Goal: Task Accomplishment & Management: Complete application form

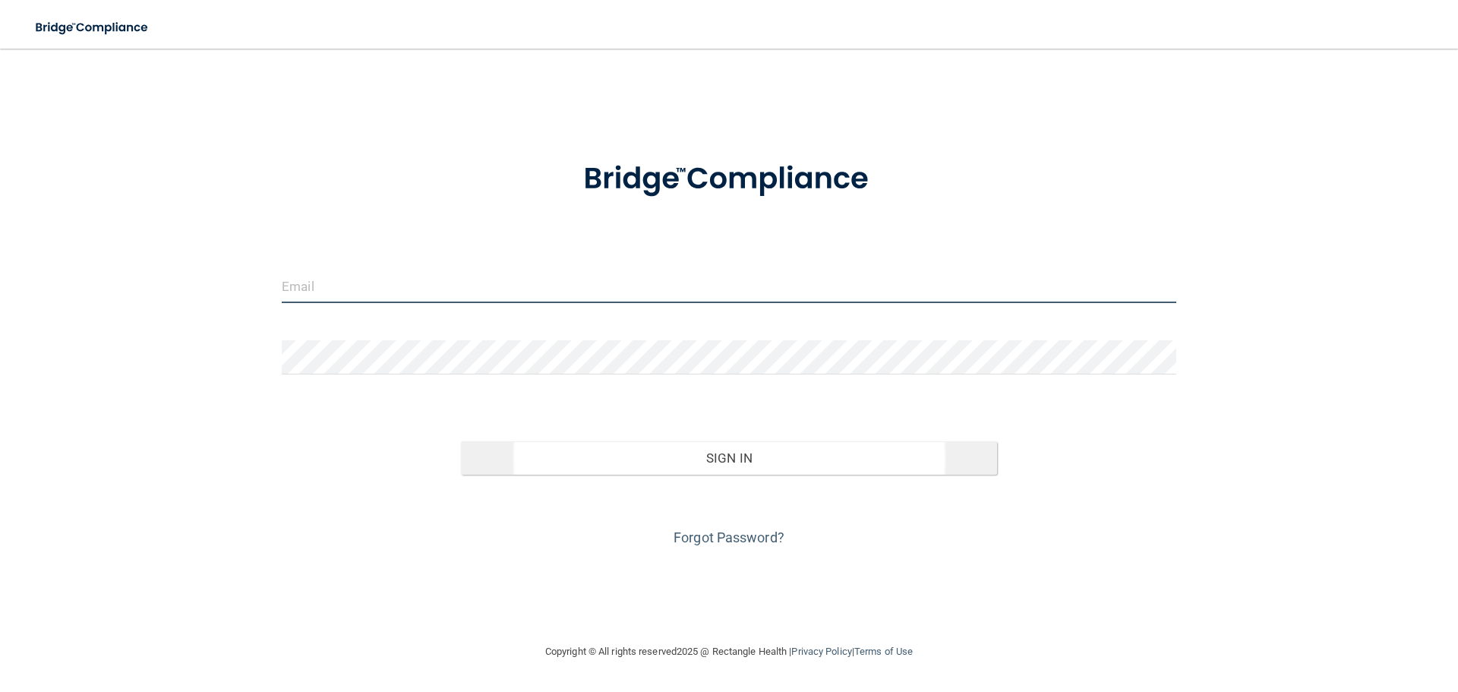
type input "[EMAIL_ADDRESS][DOMAIN_NAME]"
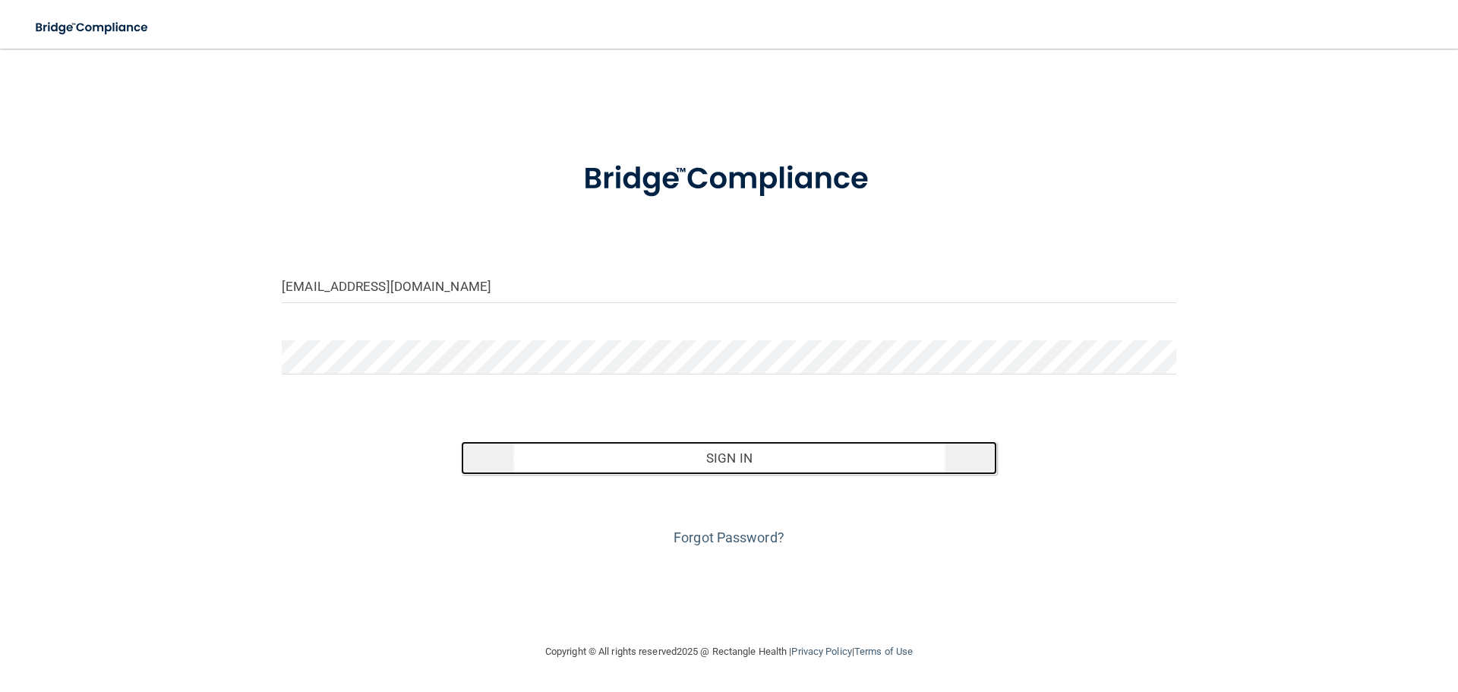
click at [725, 458] on button "Sign In" at bounding box center [729, 457] width 537 height 33
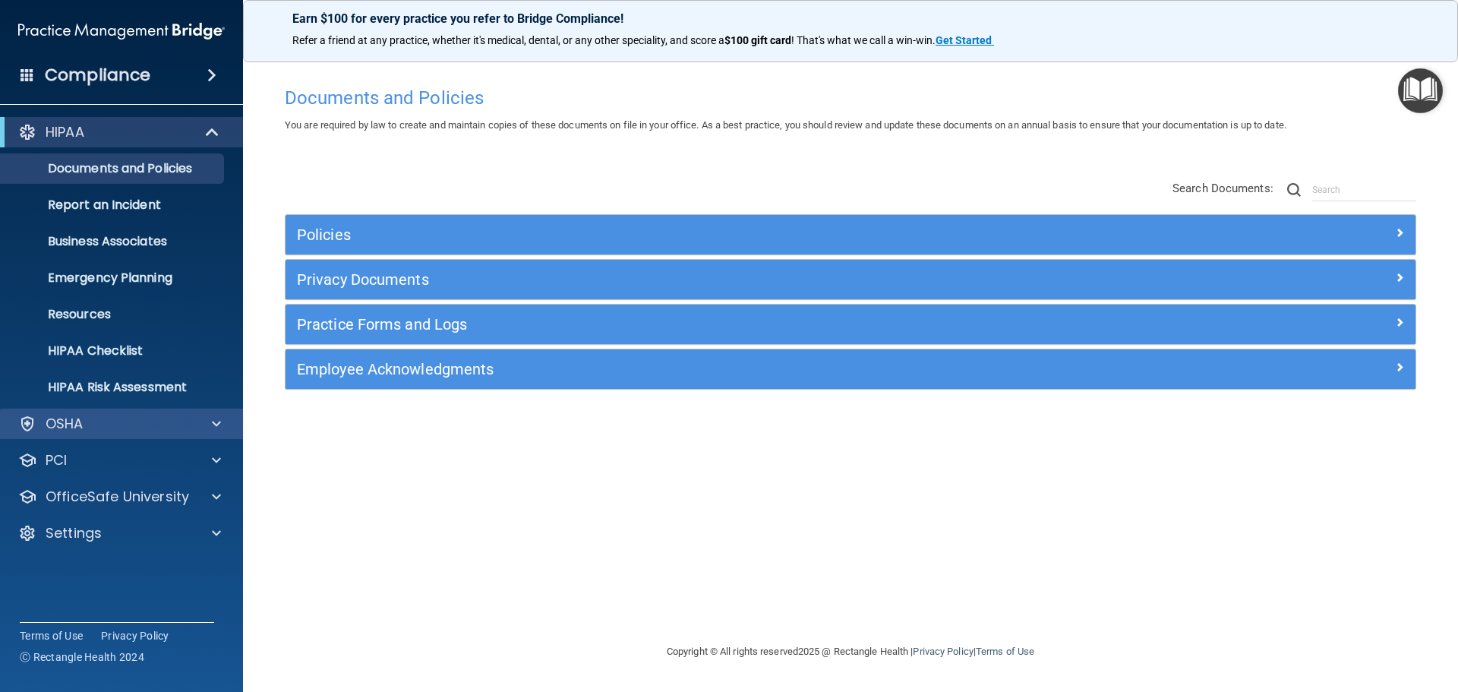
click at [89, 437] on div "OSHA" at bounding box center [122, 424] width 244 height 30
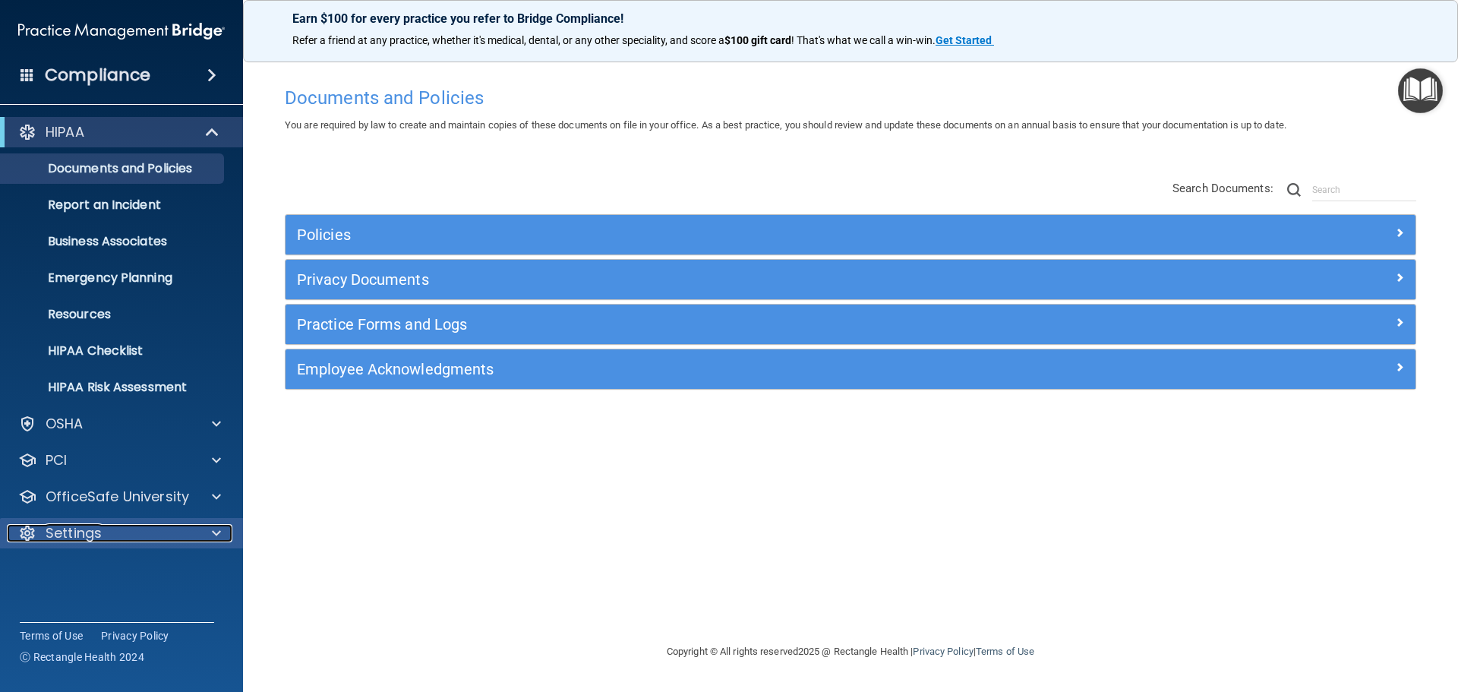
click at [96, 529] on p "Settings" at bounding box center [74, 533] width 56 height 18
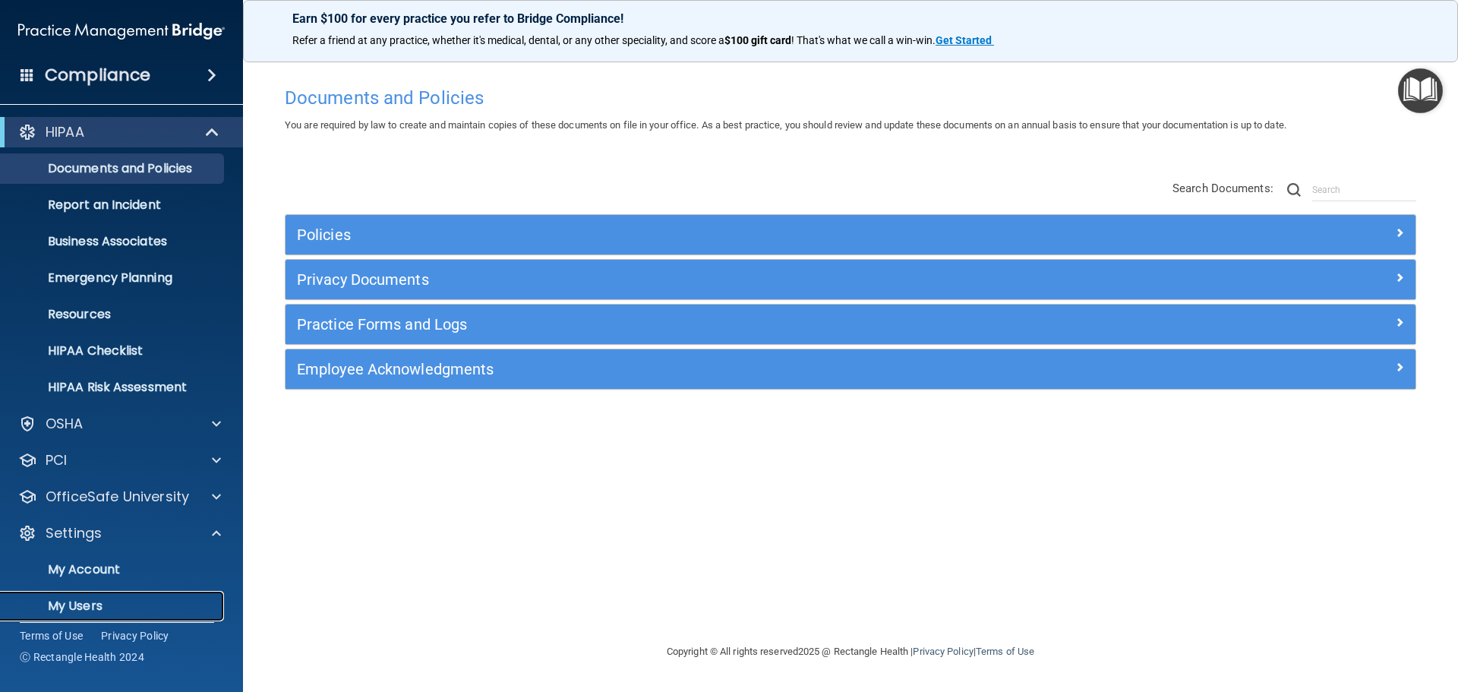
click at [74, 604] on p "My Users" at bounding box center [113, 606] width 207 height 15
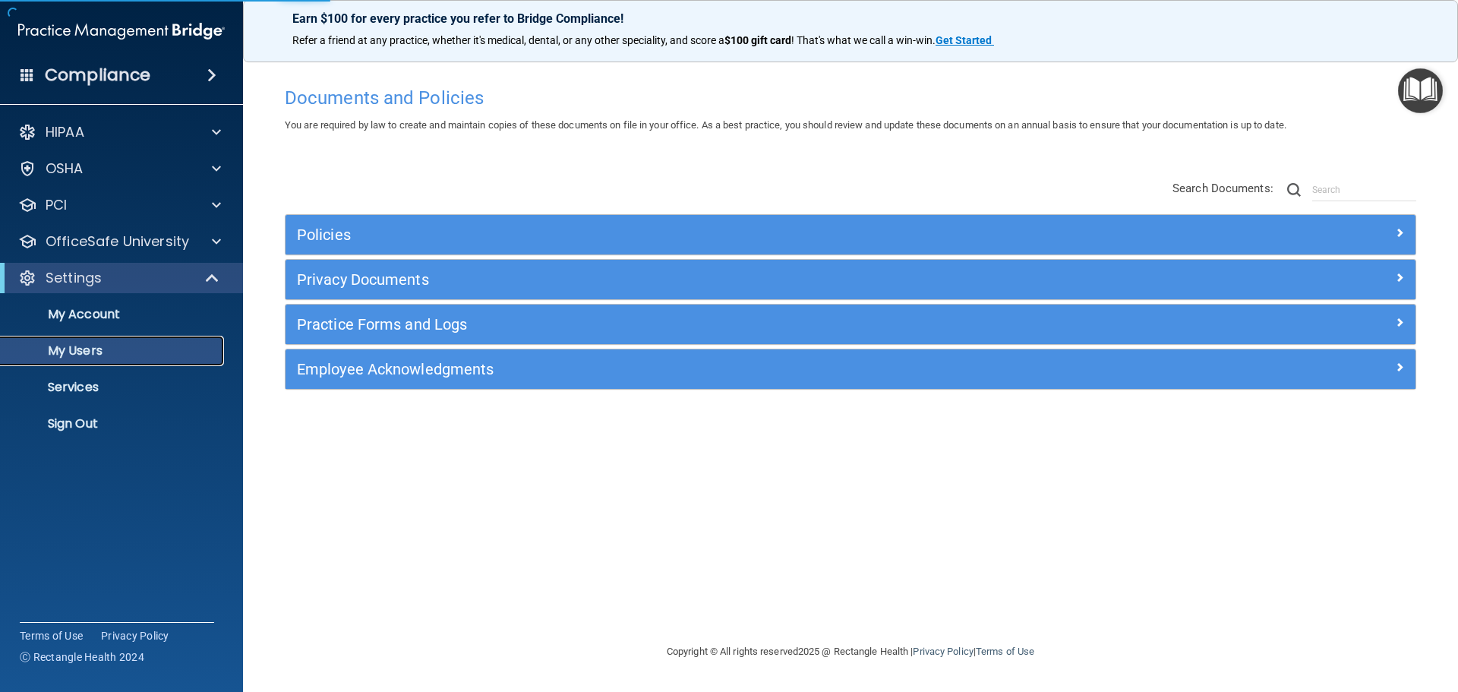
click at [72, 352] on p "My Users" at bounding box center [113, 350] width 207 height 15
select select "20"
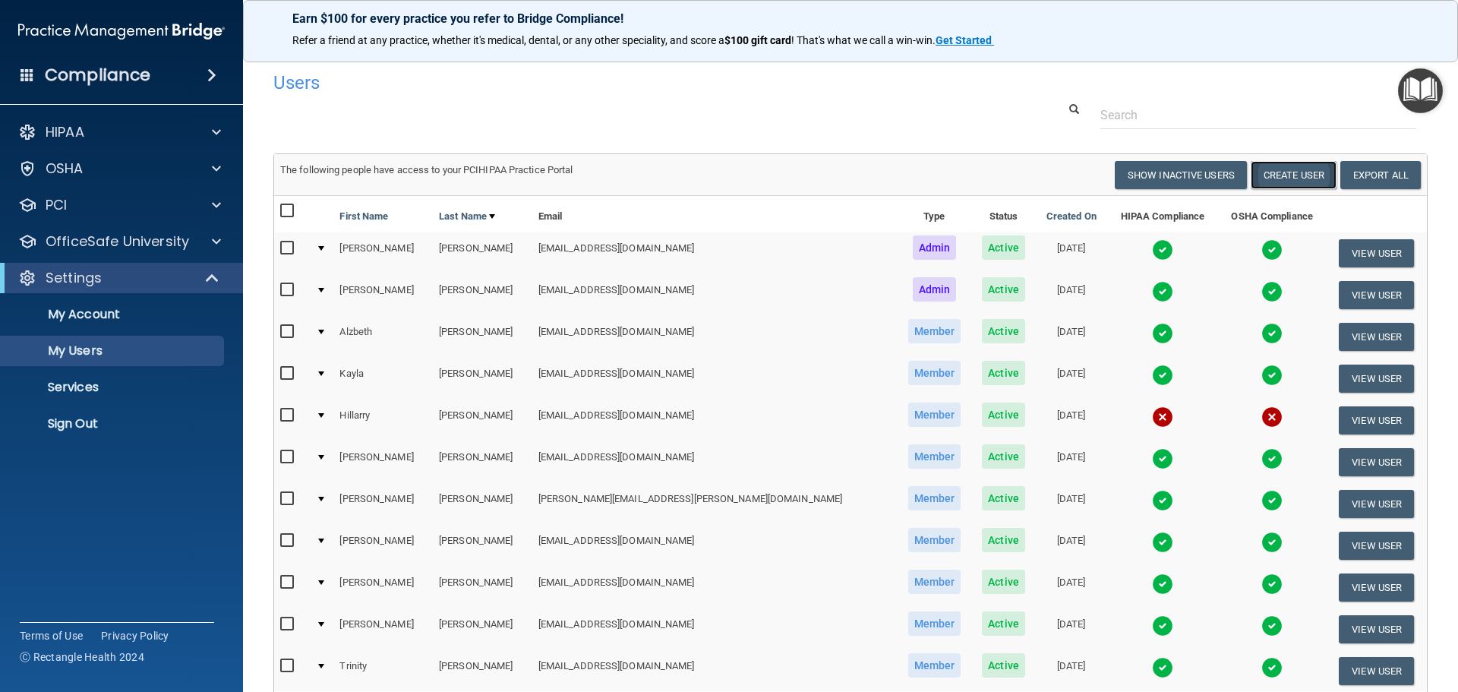
click at [1272, 176] on button "Create User" at bounding box center [1294, 175] width 86 height 28
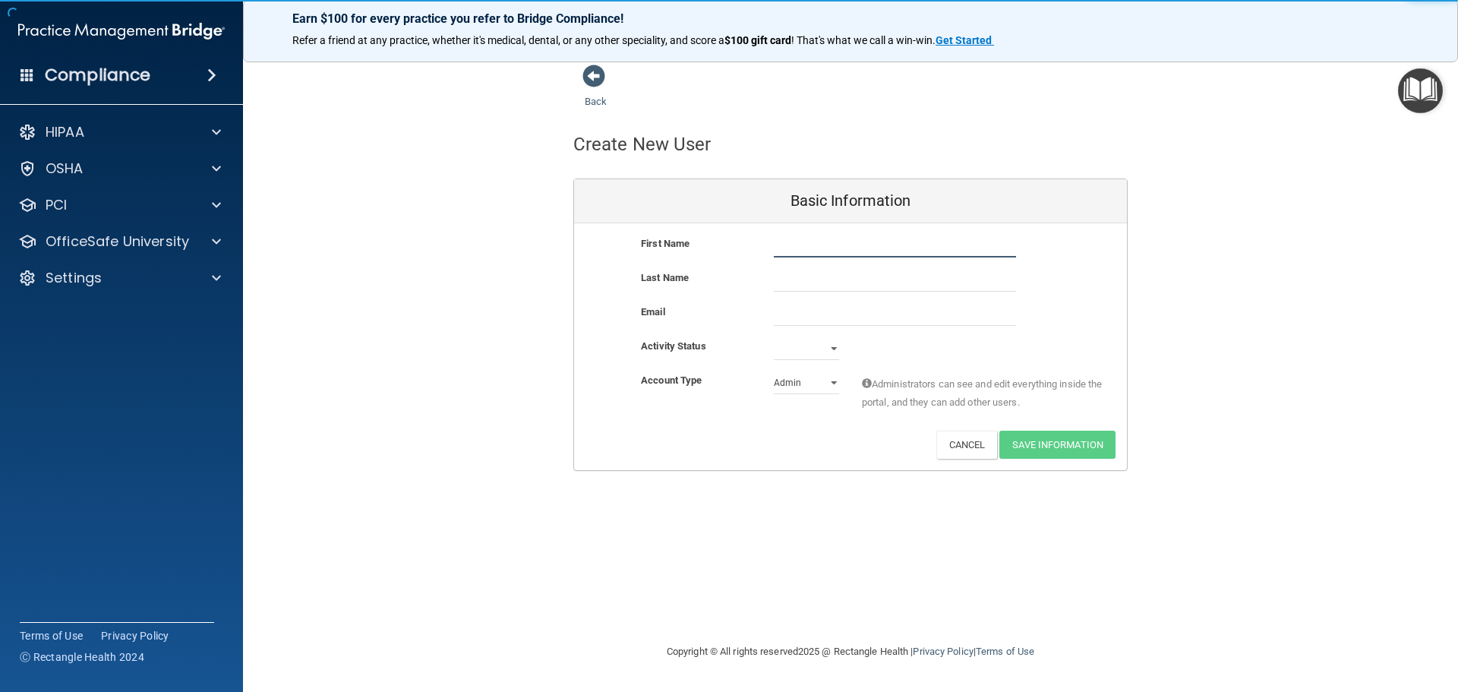
click at [776, 248] on input "text" at bounding box center [895, 246] width 242 height 23
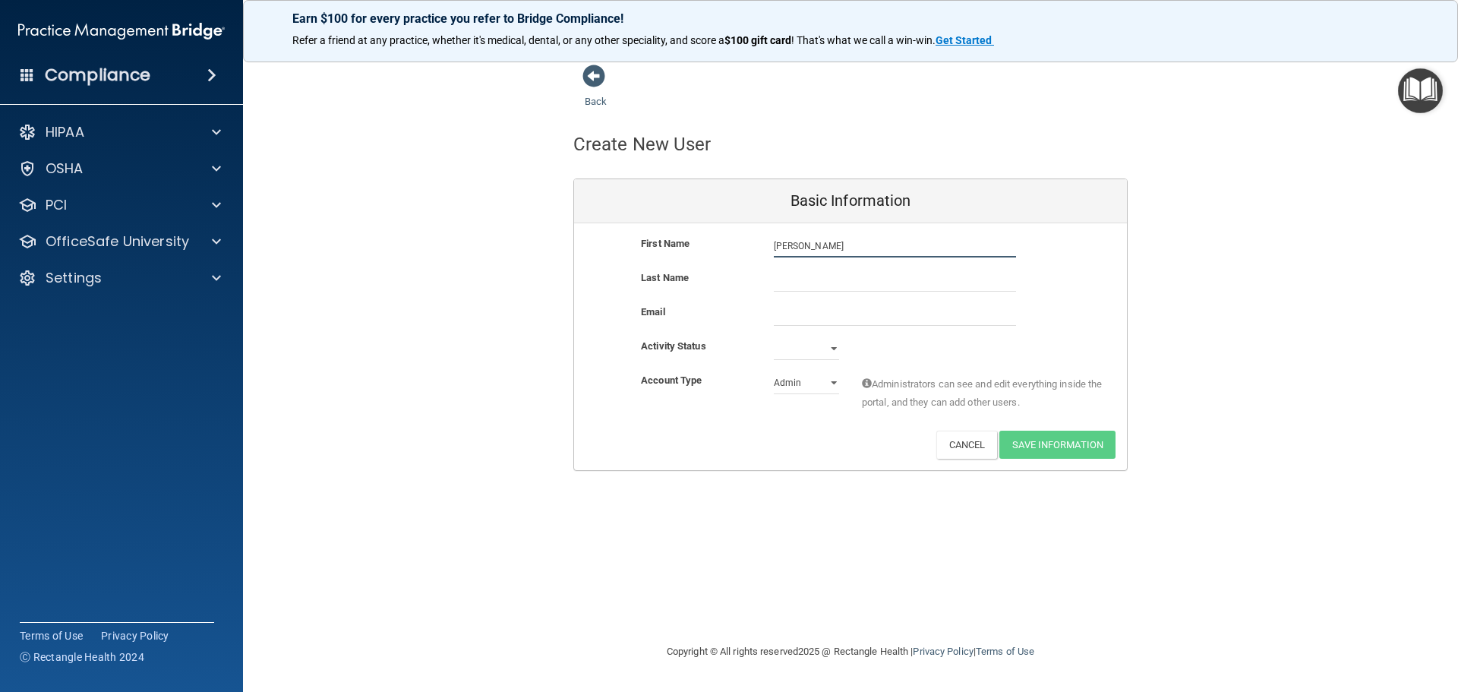
type input "[PERSON_NAME]"
type input "Geronimo"
paste input "[PERSON_NAME][EMAIL_ADDRESS][DOMAIN_NAME]"
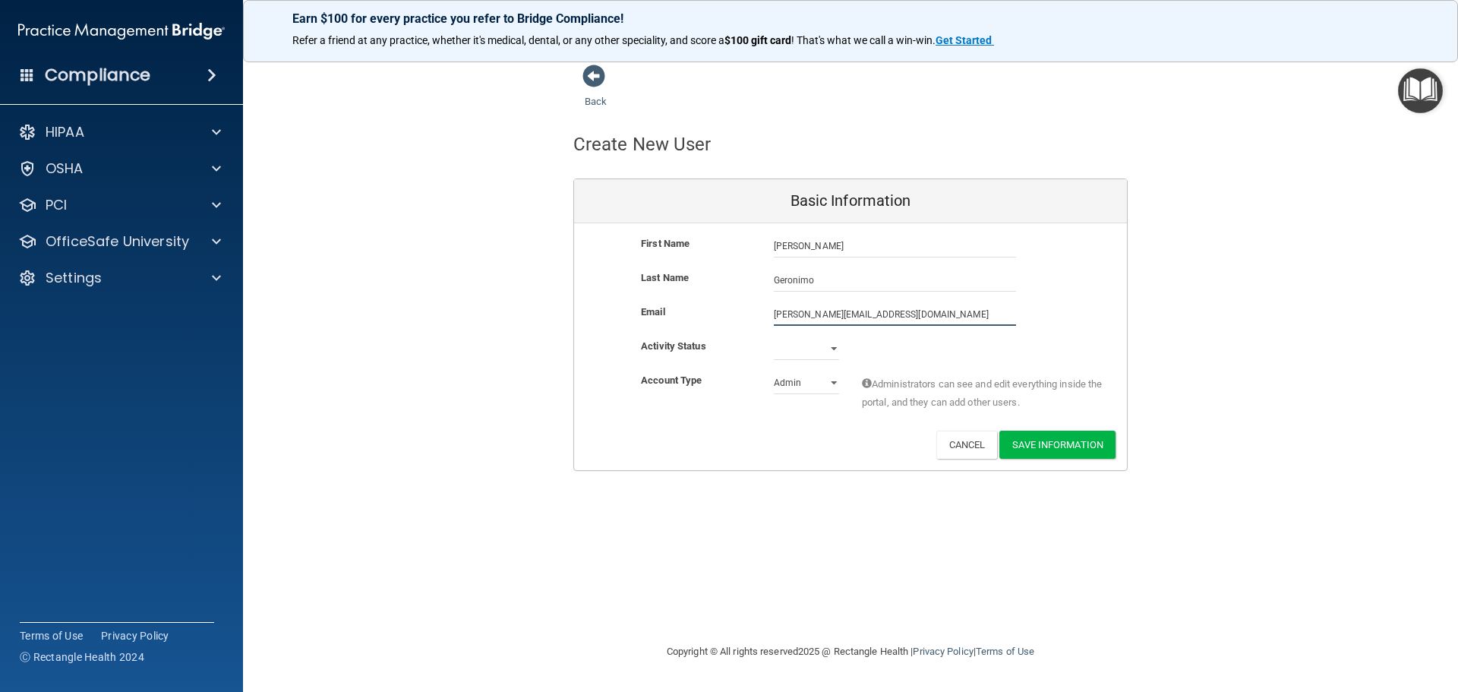
type input "[PERSON_NAME][EMAIL_ADDRESS][DOMAIN_NAME]"
click at [826, 351] on select "Active Inactive" at bounding box center [806, 348] width 65 height 23
select select "active"
click at [774, 337] on select "Active Inactive" at bounding box center [806, 348] width 65 height 23
click at [822, 382] on select "Admin Member" at bounding box center [806, 382] width 65 height 23
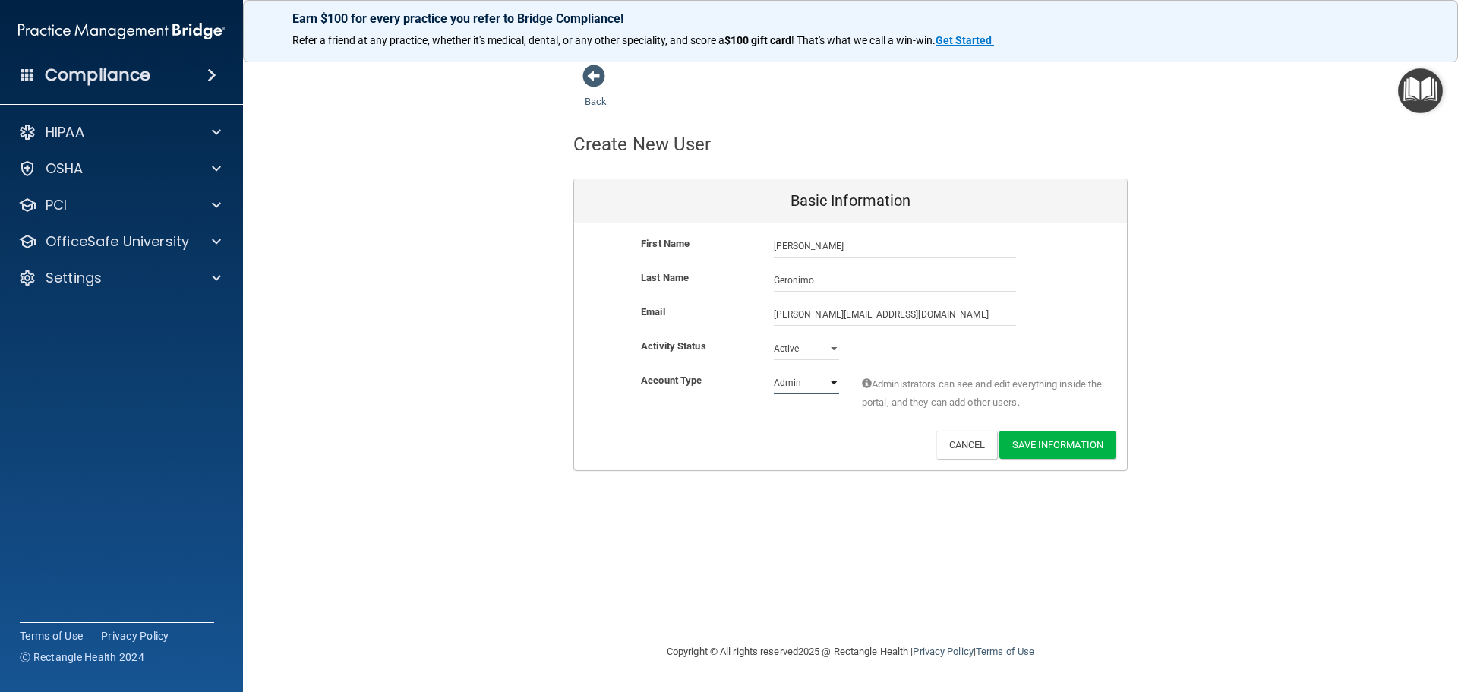
select select "practice_member"
click at [774, 371] on select "Admin Member" at bounding box center [806, 382] width 65 height 23
click at [1053, 444] on button "Save Information" at bounding box center [1058, 445] width 116 height 28
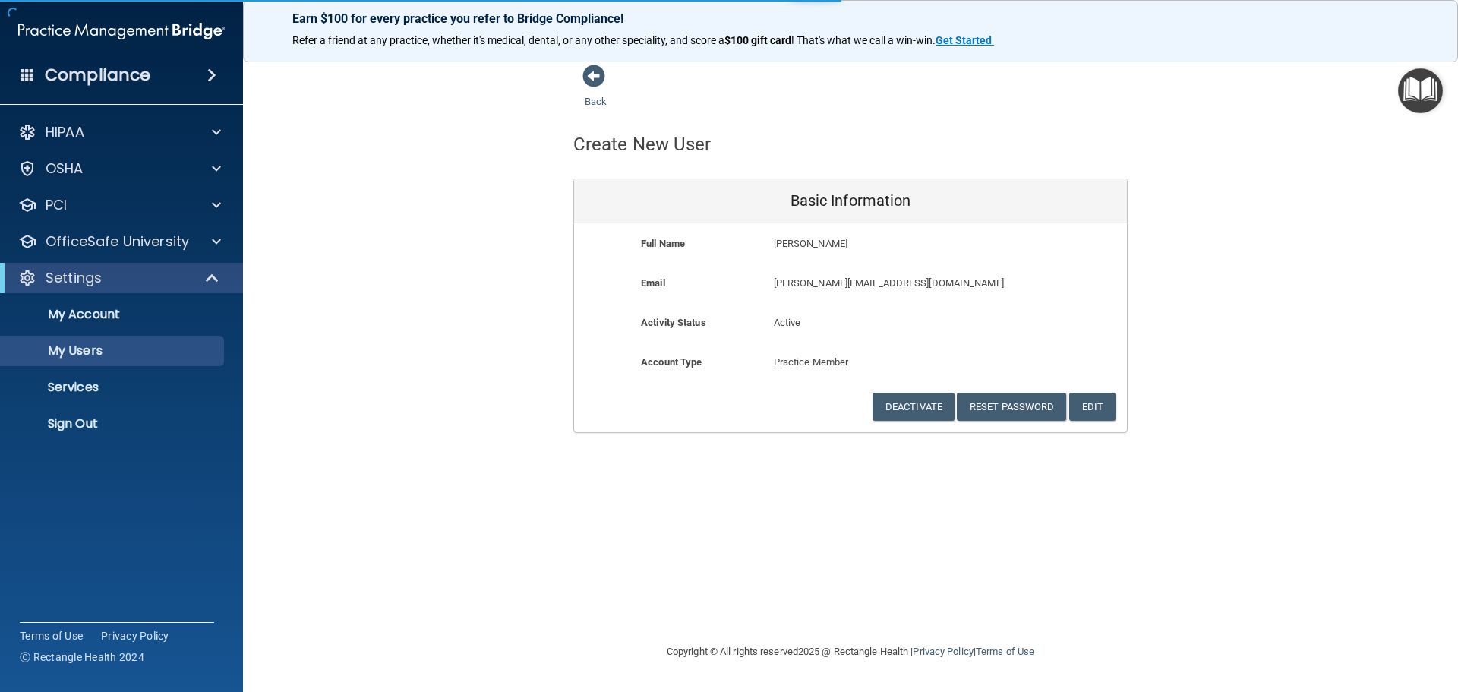
select select "20"
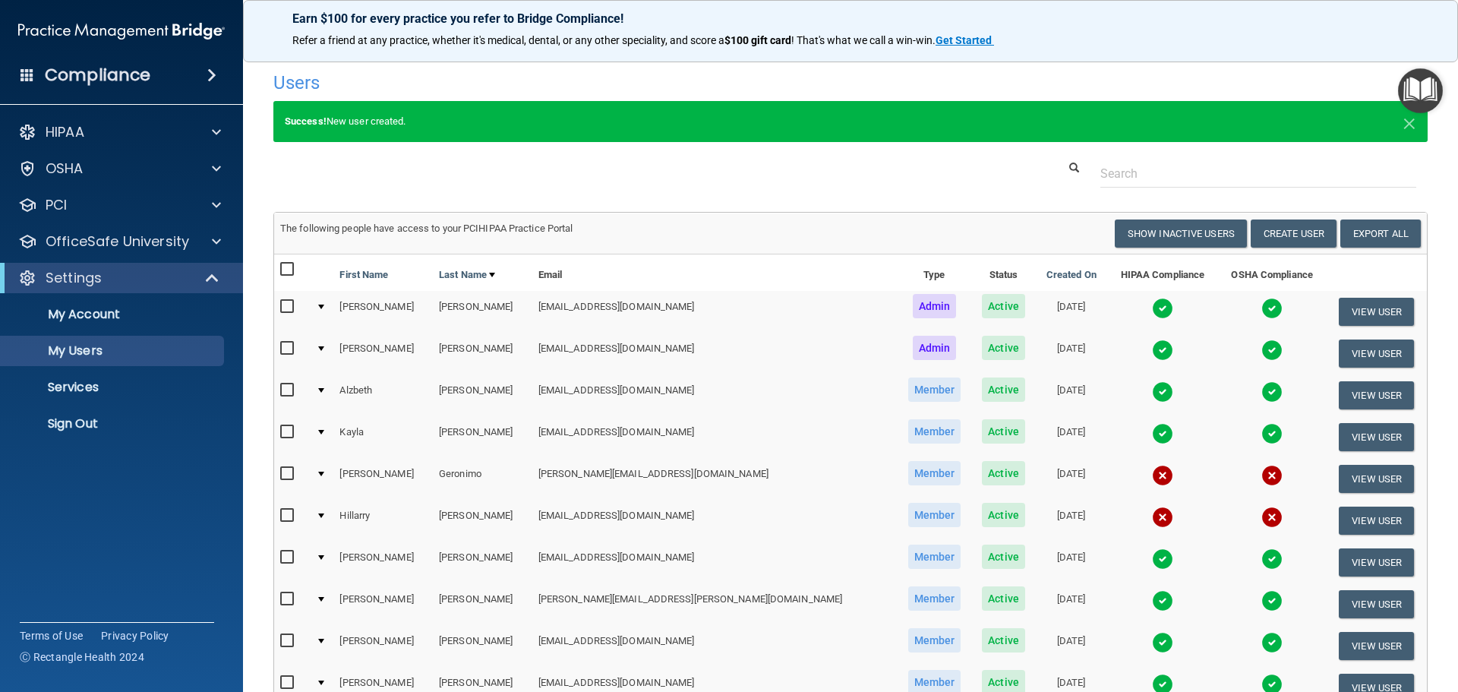
click at [286, 478] on input "checkbox" at bounding box center [288, 474] width 17 height 12
checkbox input "true"
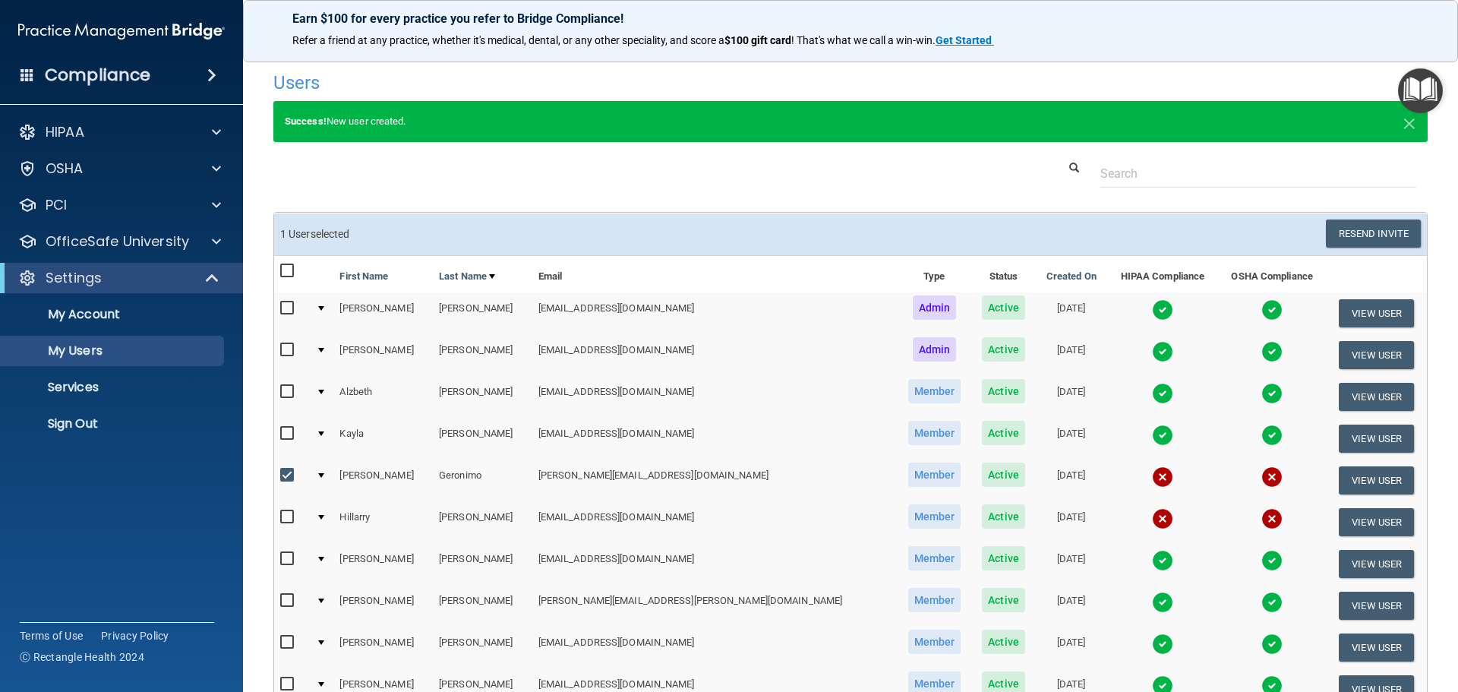
click at [289, 520] on input "checkbox" at bounding box center [288, 517] width 17 height 12
checkbox input "true"
click at [1359, 235] on button "Resend Invite" at bounding box center [1373, 234] width 95 height 28
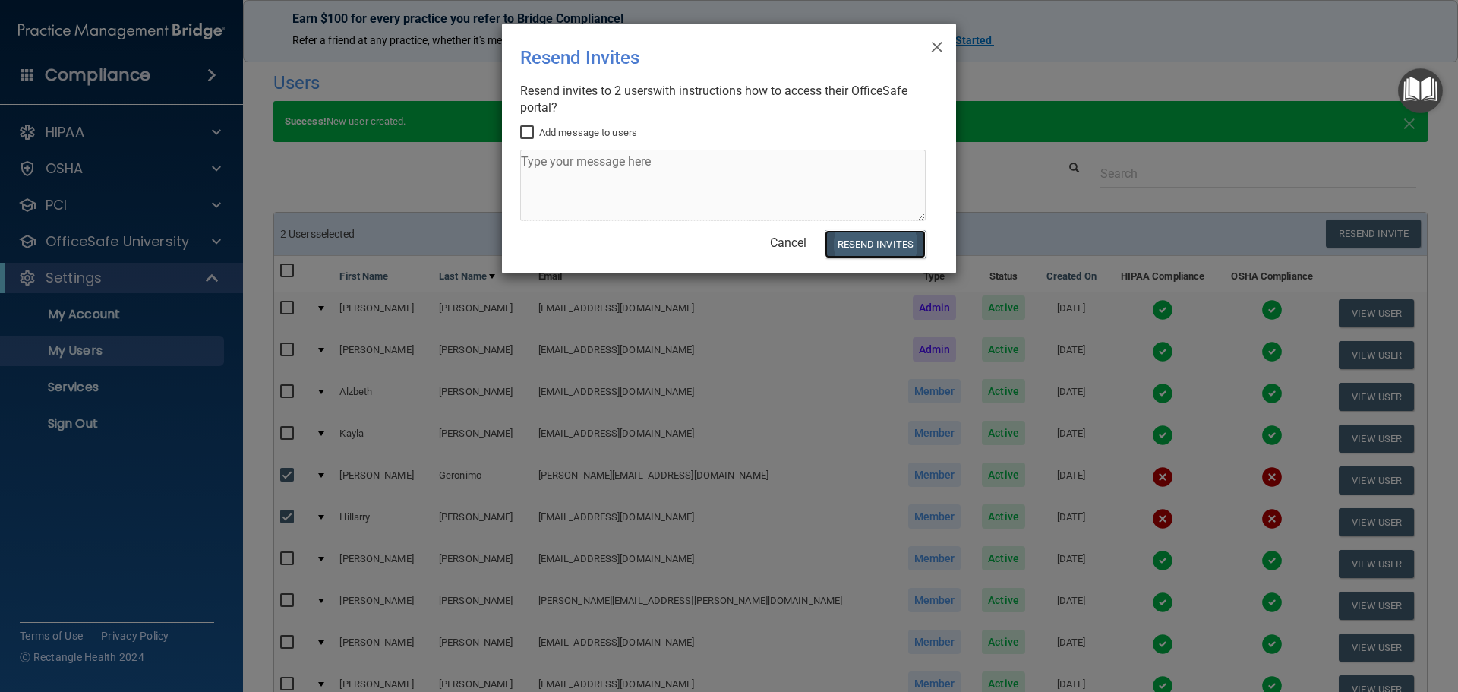
click at [861, 248] on button "Resend Invites" at bounding box center [875, 244] width 101 height 28
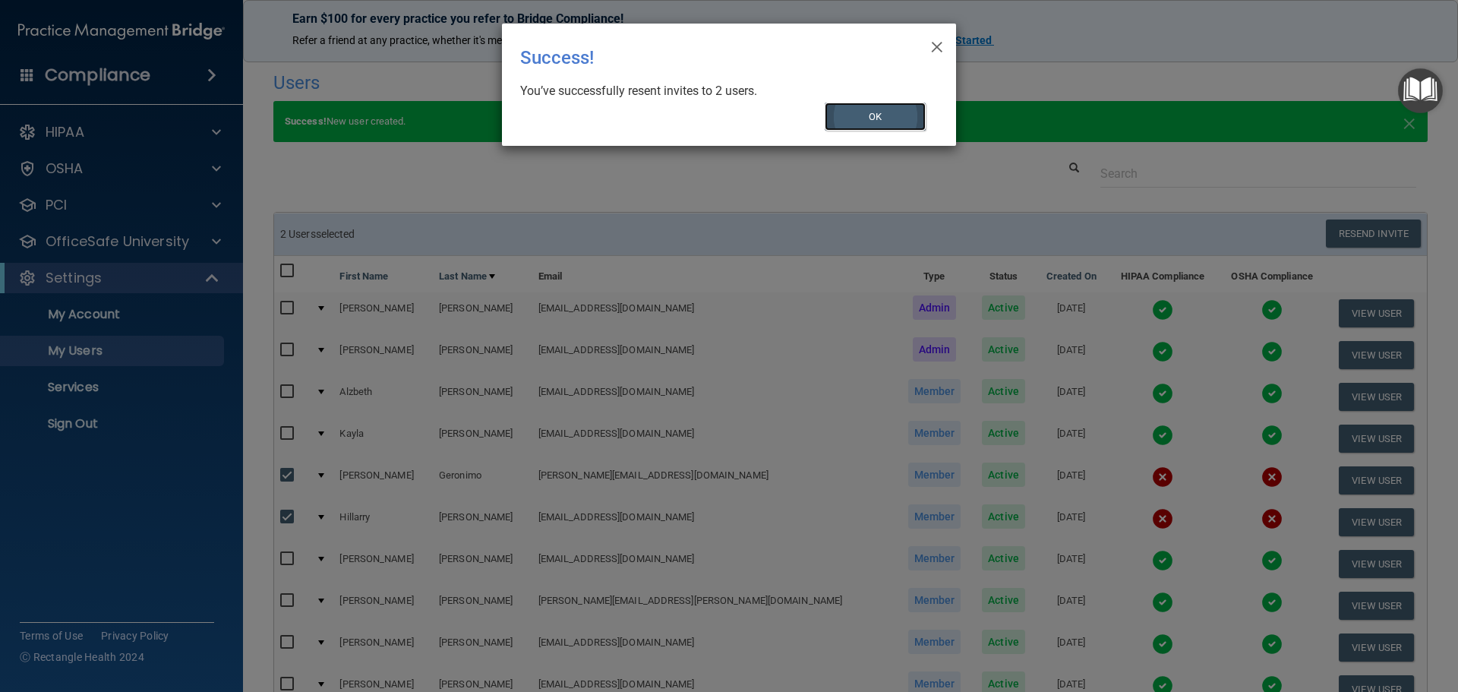
click at [884, 124] on button "OK" at bounding box center [876, 117] width 102 height 28
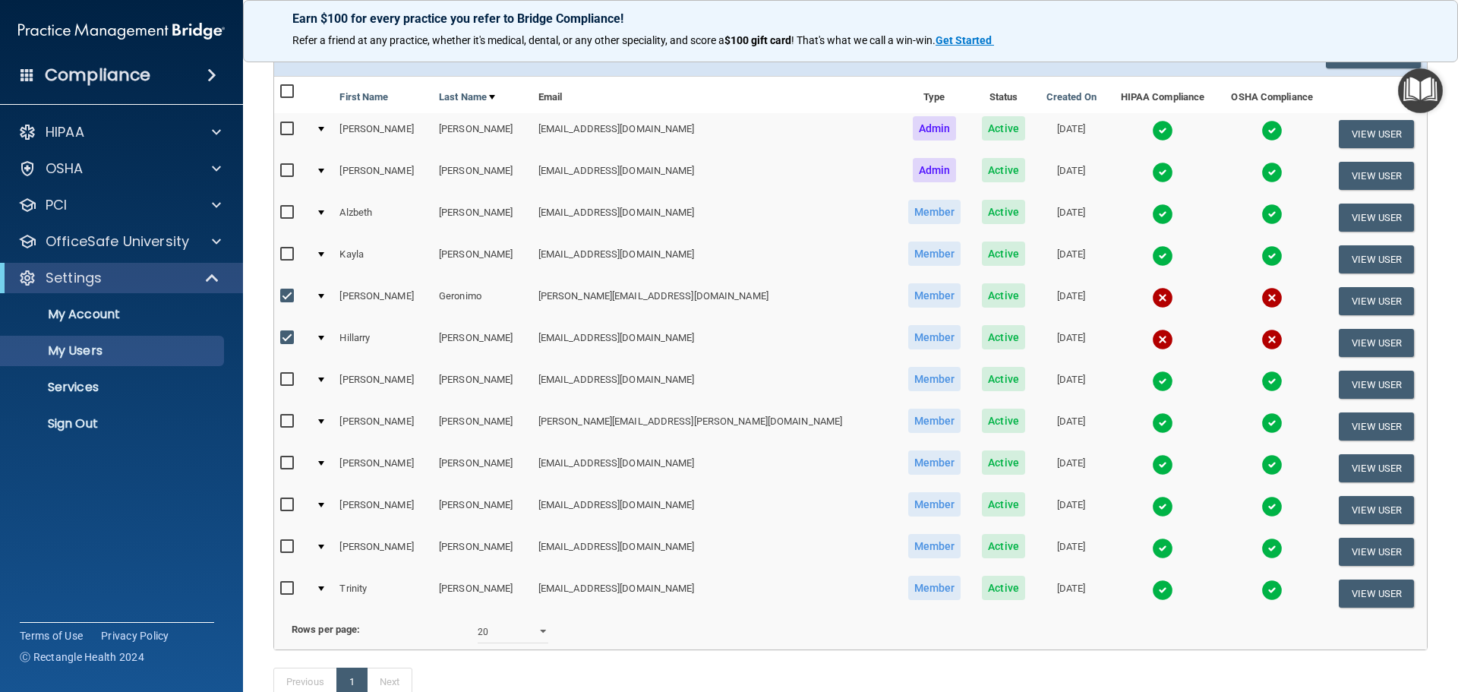
scroll to position [152, 0]
